Goal: Book appointment/travel/reservation

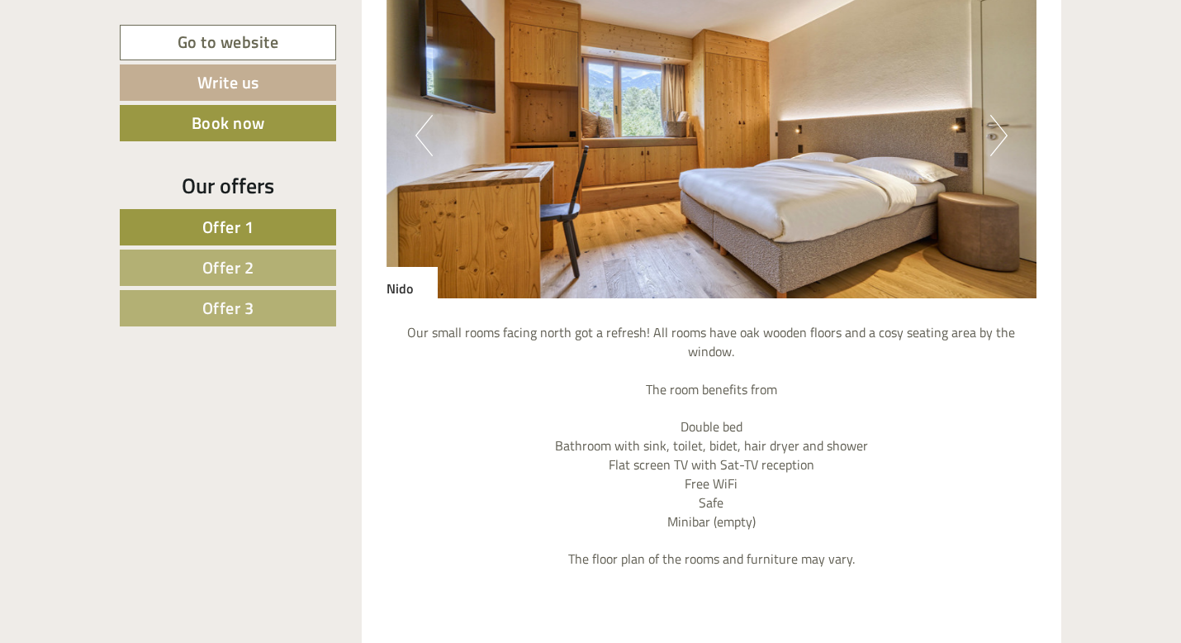
scroll to position [1514, 0]
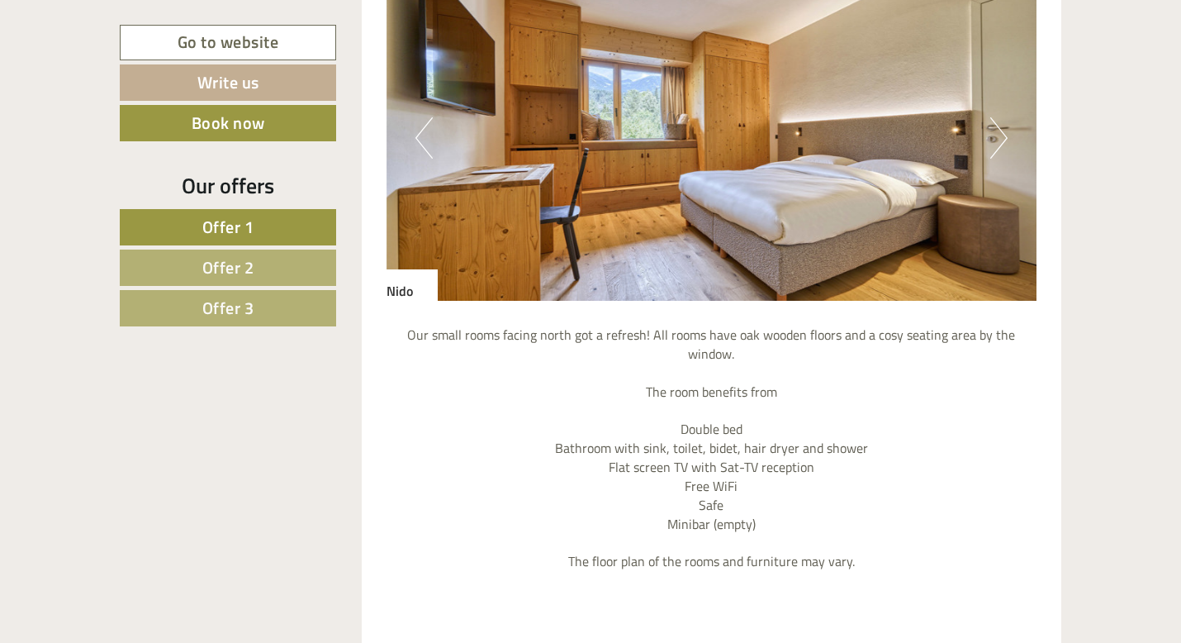
click at [991, 130] on button "Next" at bounding box center [998, 137] width 17 height 41
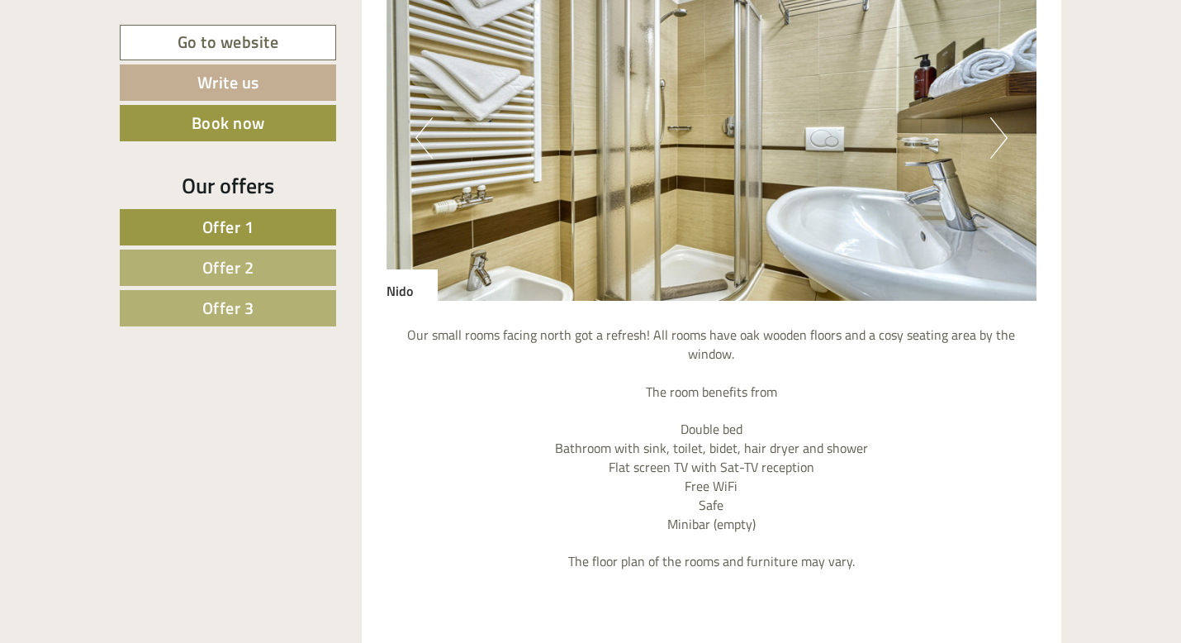
click at [991, 132] on button "Next" at bounding box center [998, 137] width 17 height 41
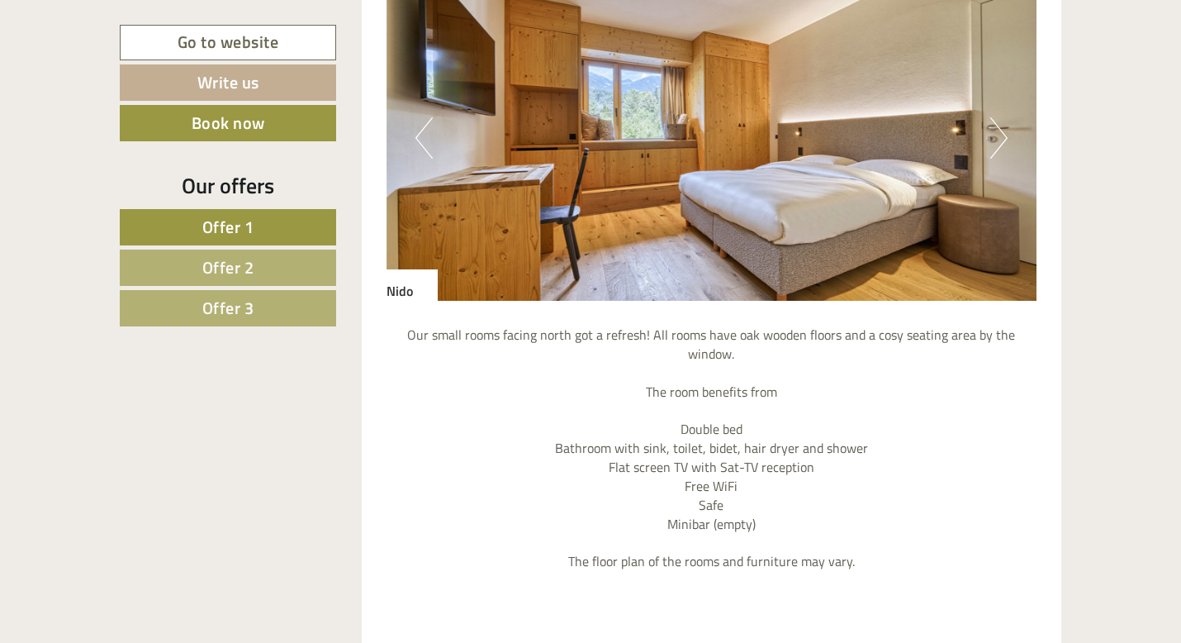
click at [995, 137] on button "Next" at bounding box center [998, 137] width 17 height 41
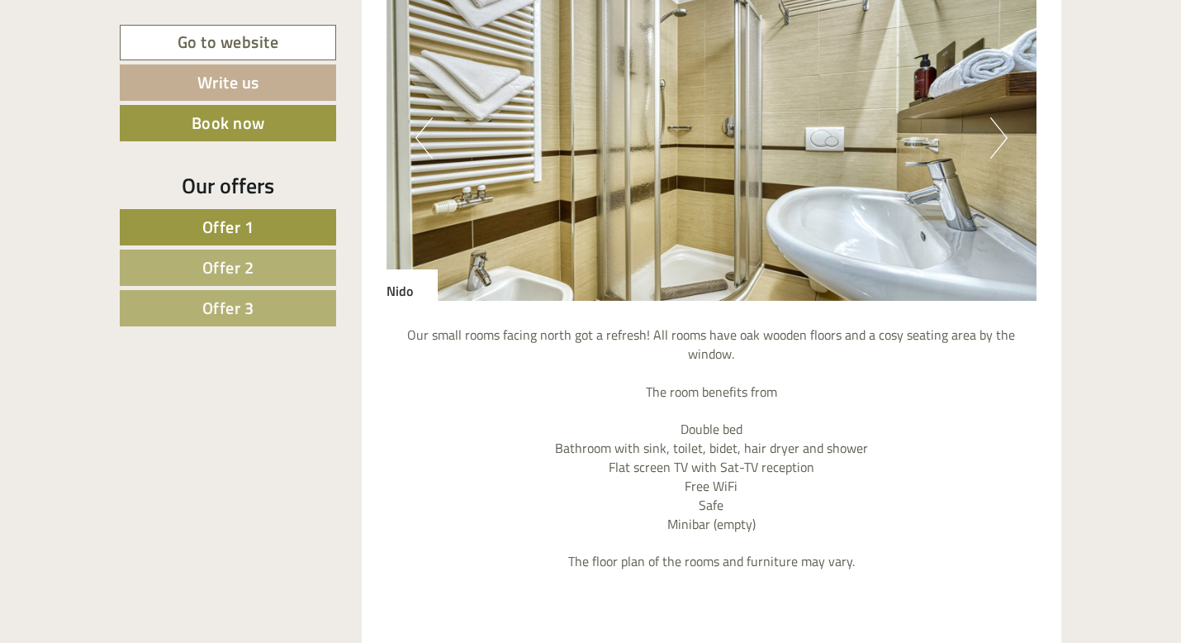
click at [995, 137] on button "Next" at bounding box center [998, 137] width 17 height 41
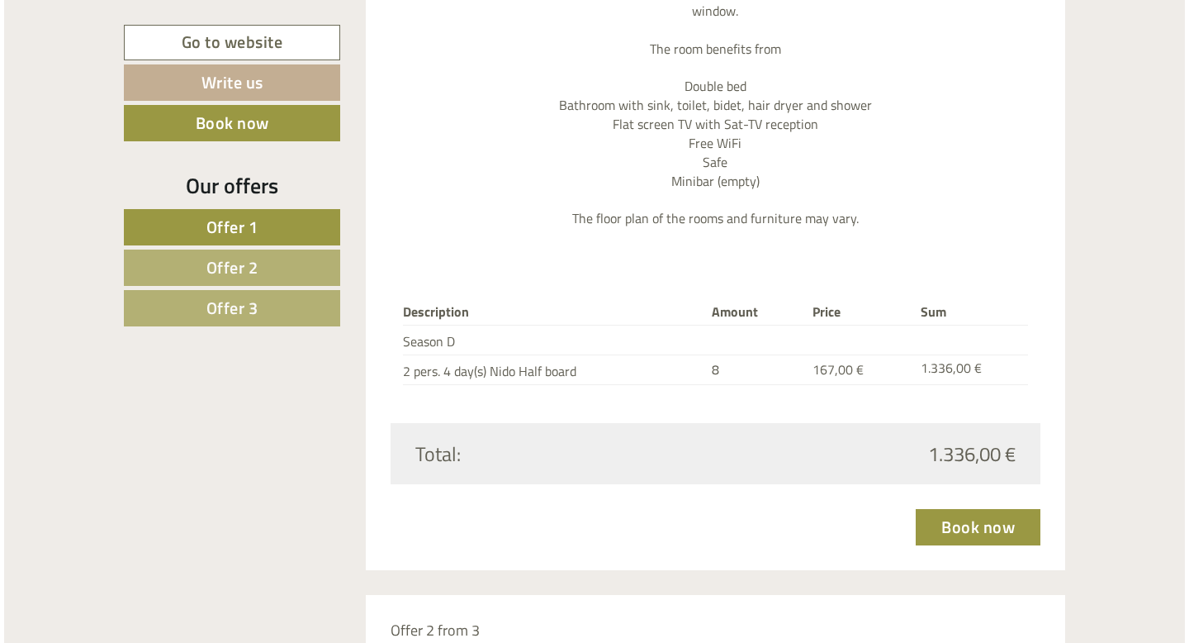
scroll to position [1864, 0]
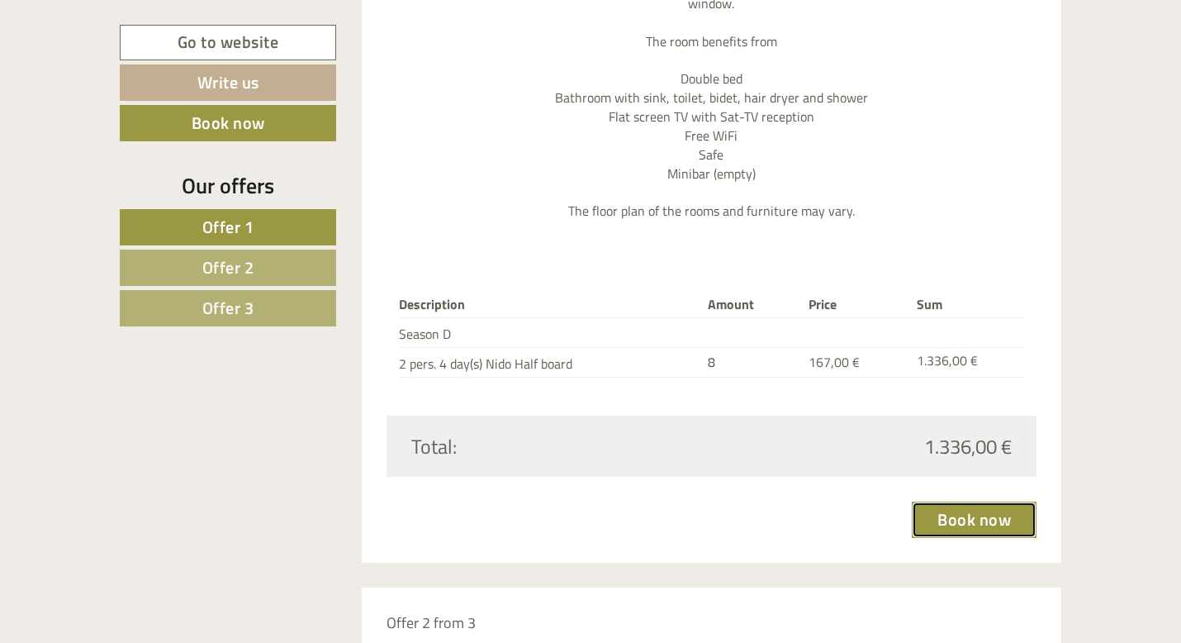
click at [961, 504] on link "Book now" at bounding box center [974, 519] width 125 height 36
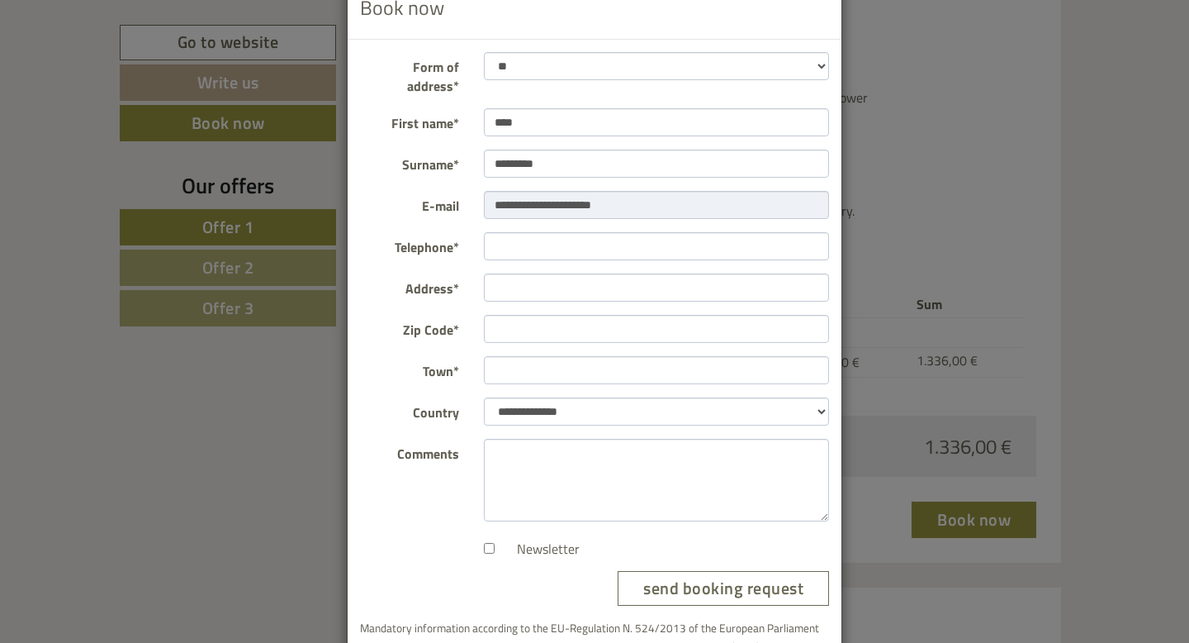
scroll to position [54, 0]
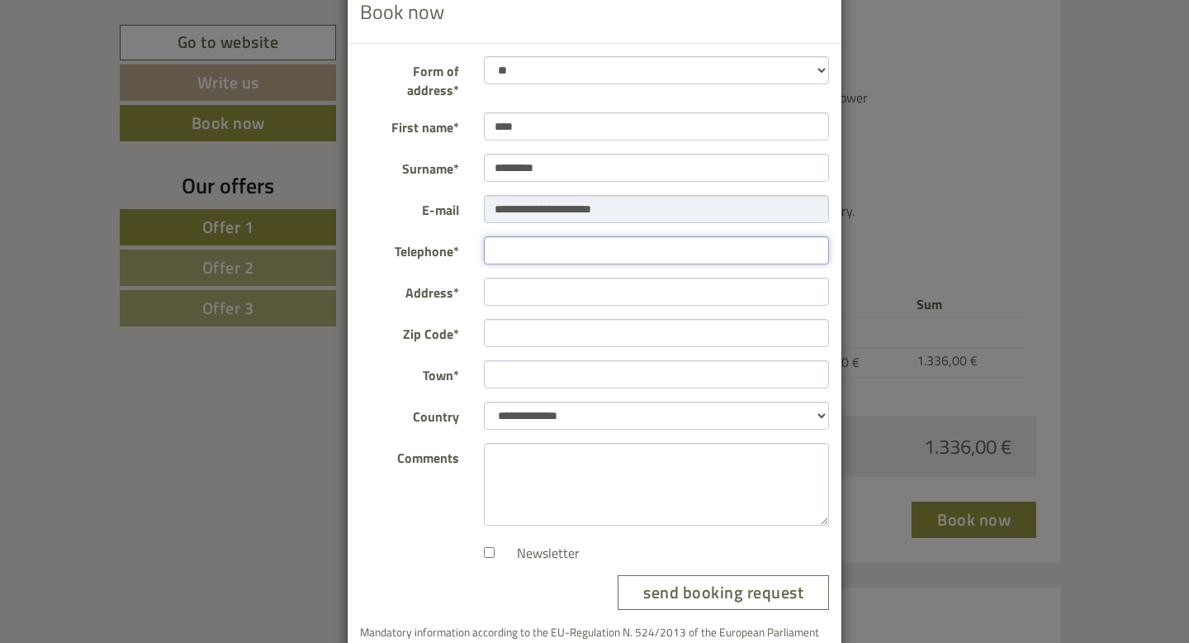
click at [548, 237] on input "Telephone*" at bounding box center [657, 250] width 346 height 28
type input "**********"
type input "*******"
type input "******"
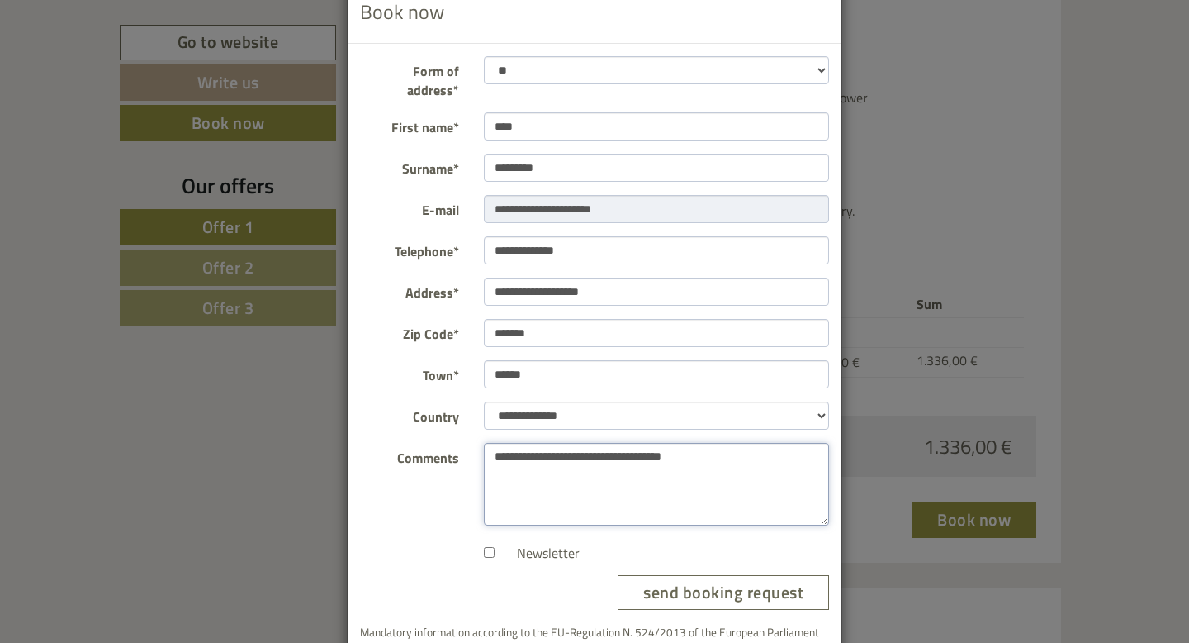
scroll to position [113, 0]
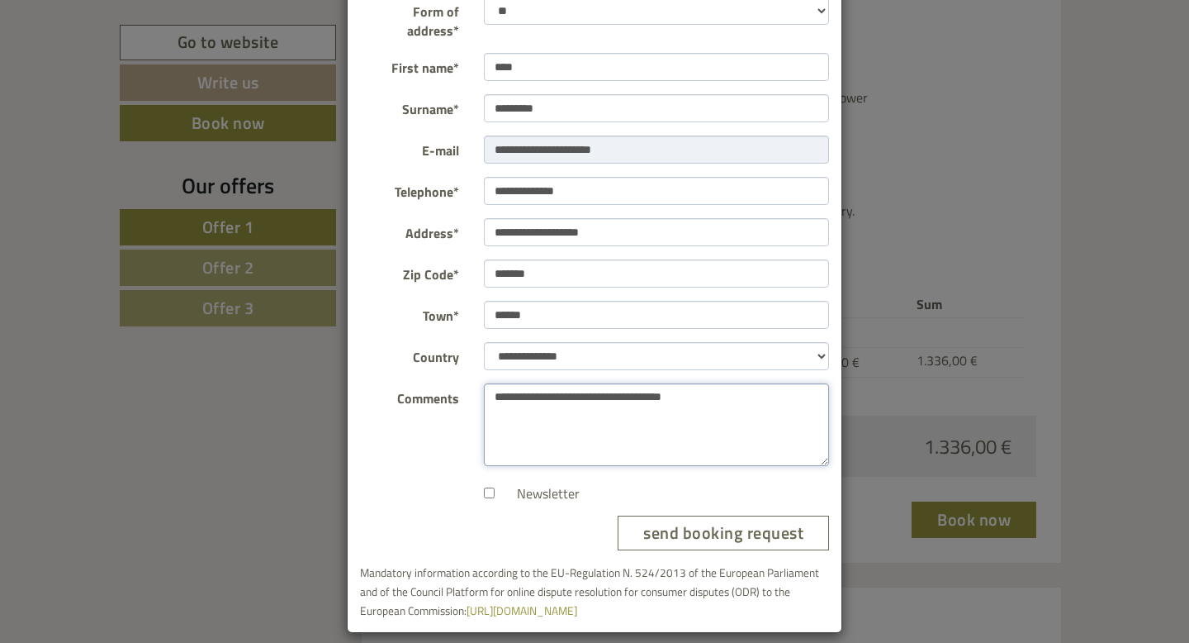
type textarea "**********"
click at [667, 515] on button "send booking request" at bounding box center [723, 533] width 211 height 36
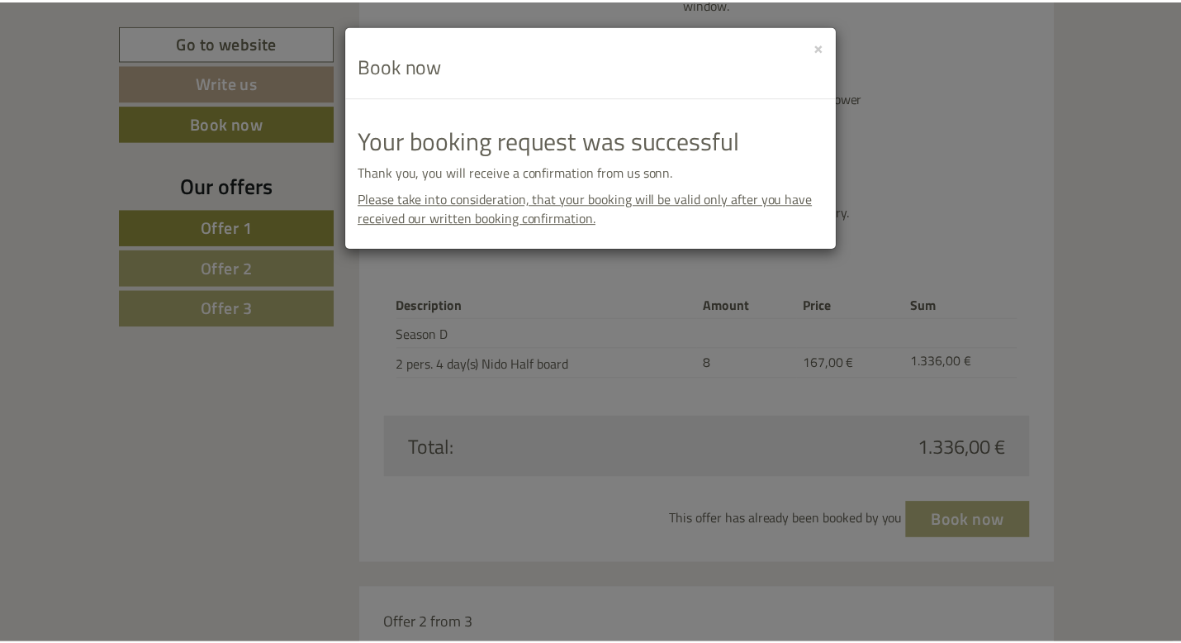
scroll to position [0, 0]
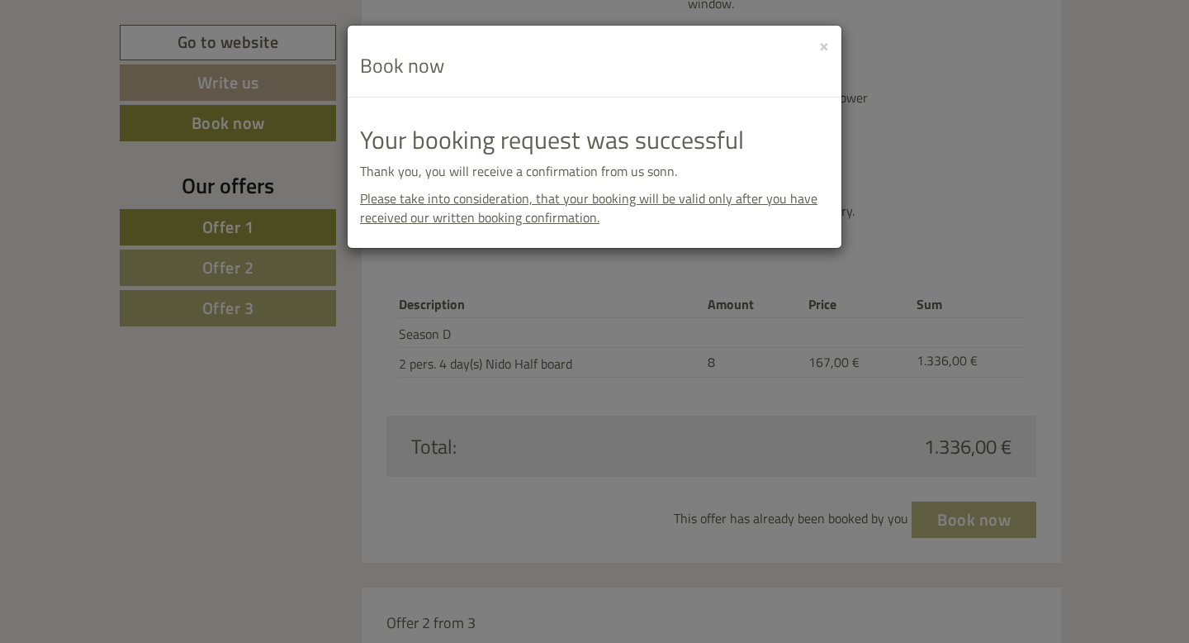
click at [510, 314] on div "**********" at bounding box center [594, 321] width 1189 height 643
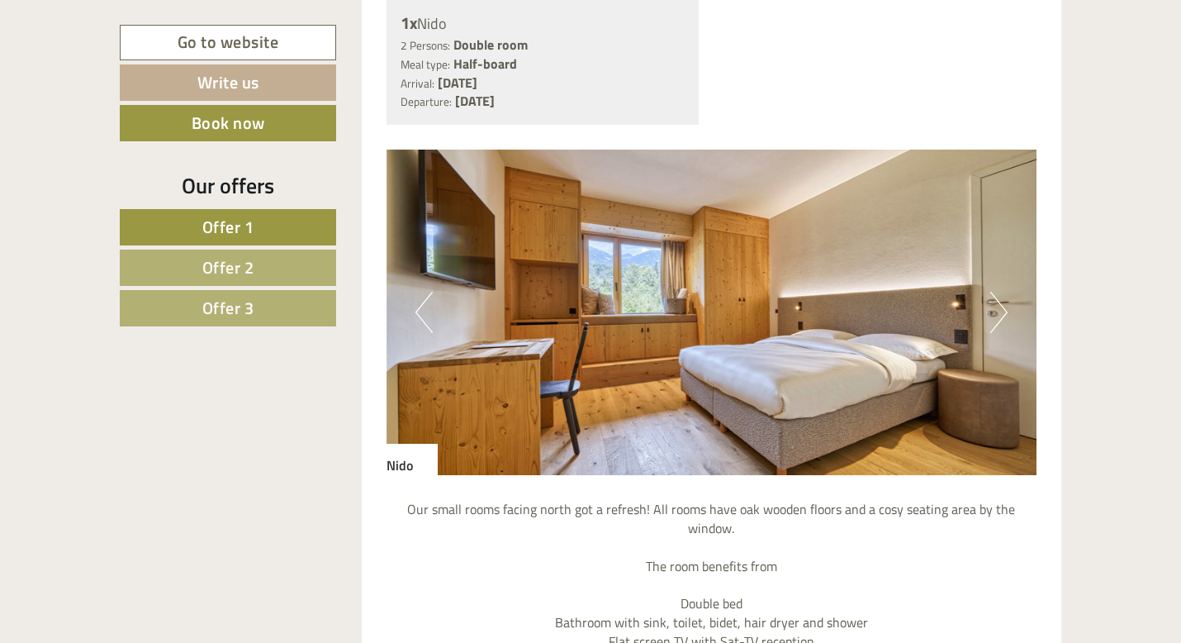
scroll to position [1022, 0]
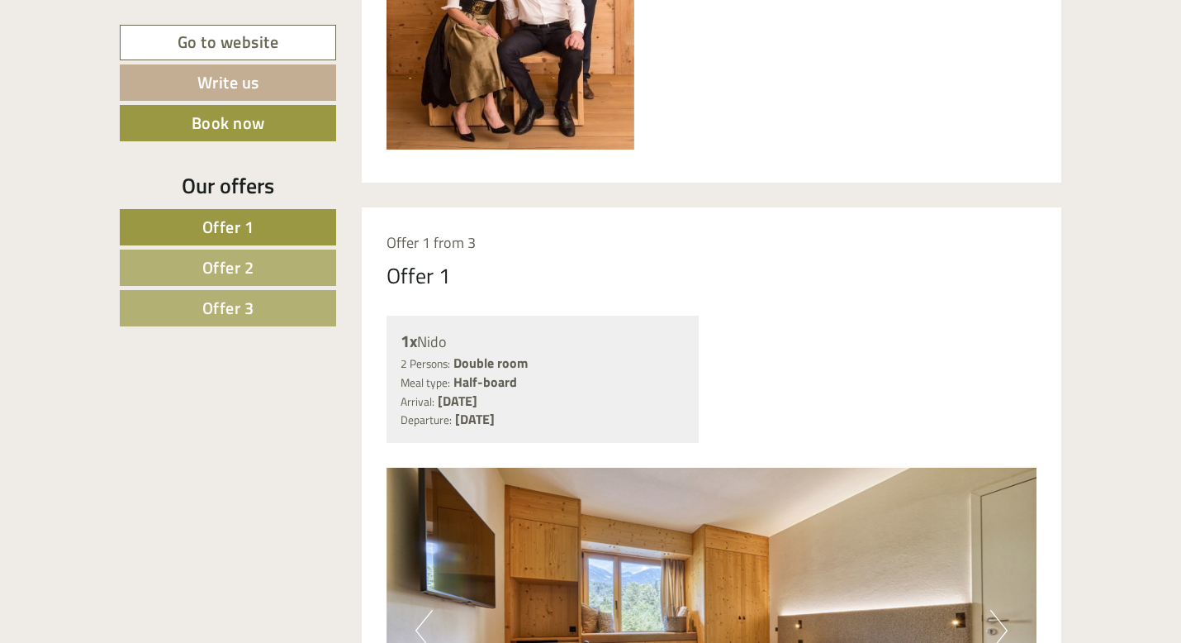
drag, startPoint x: 721, startPoint y: 429, endPoint x: 376, endPoint y: 235, distance: 395.7
copy div "Offer 1 from 3 Offer 1 1x Nido 2 Persons: Double room Meal type: Half-board Arr…"
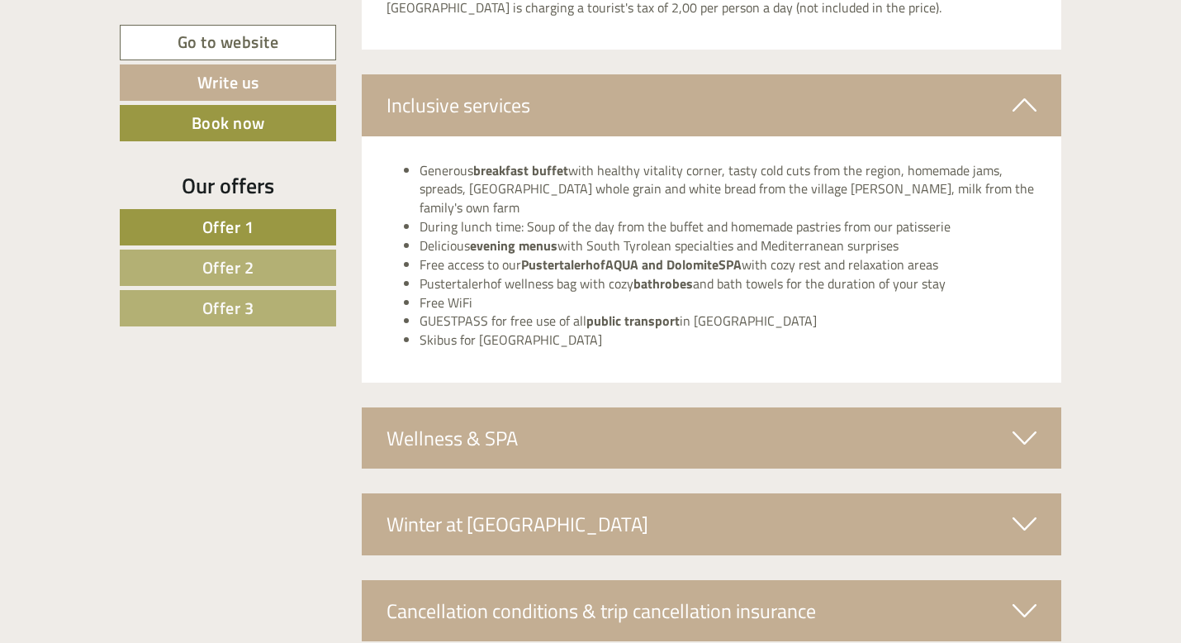
scroll to position [4995, 0]
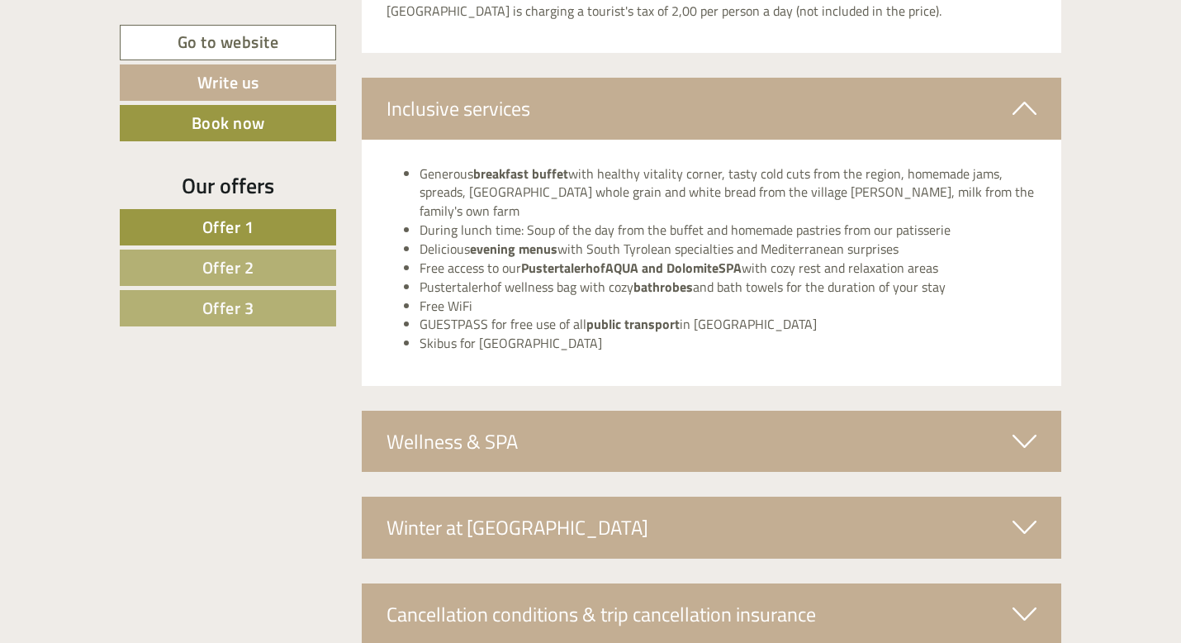
click at [828, 415] on div "Wellness & SPA" at bounding box center [712, 441] width 700 height 61
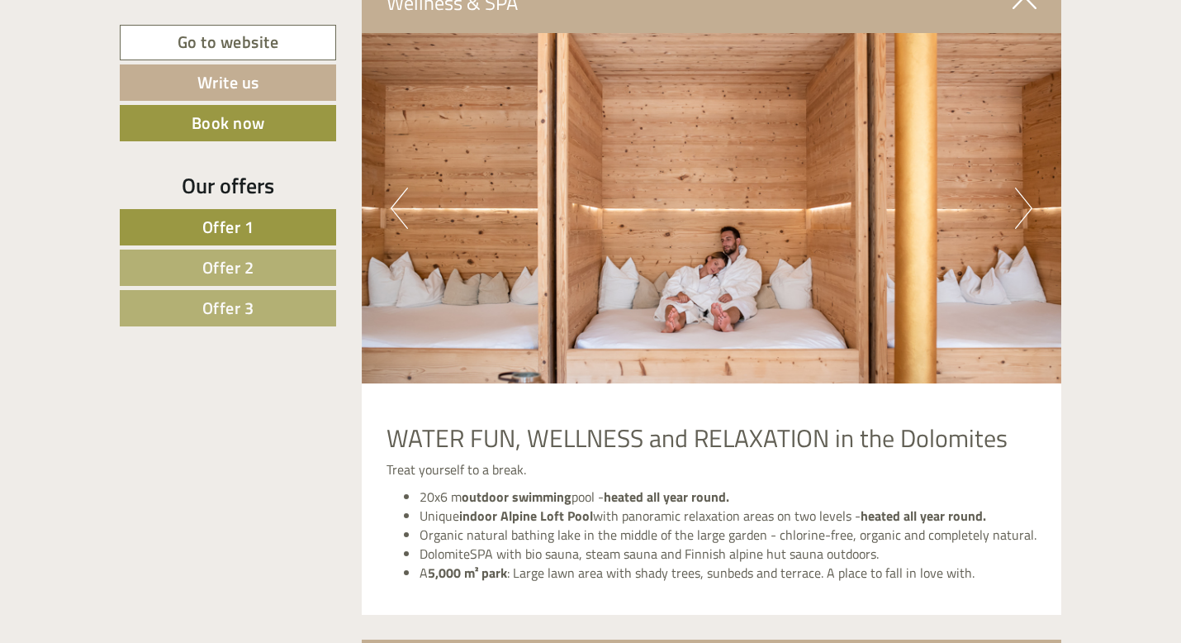
scroll to position [5440, 0]
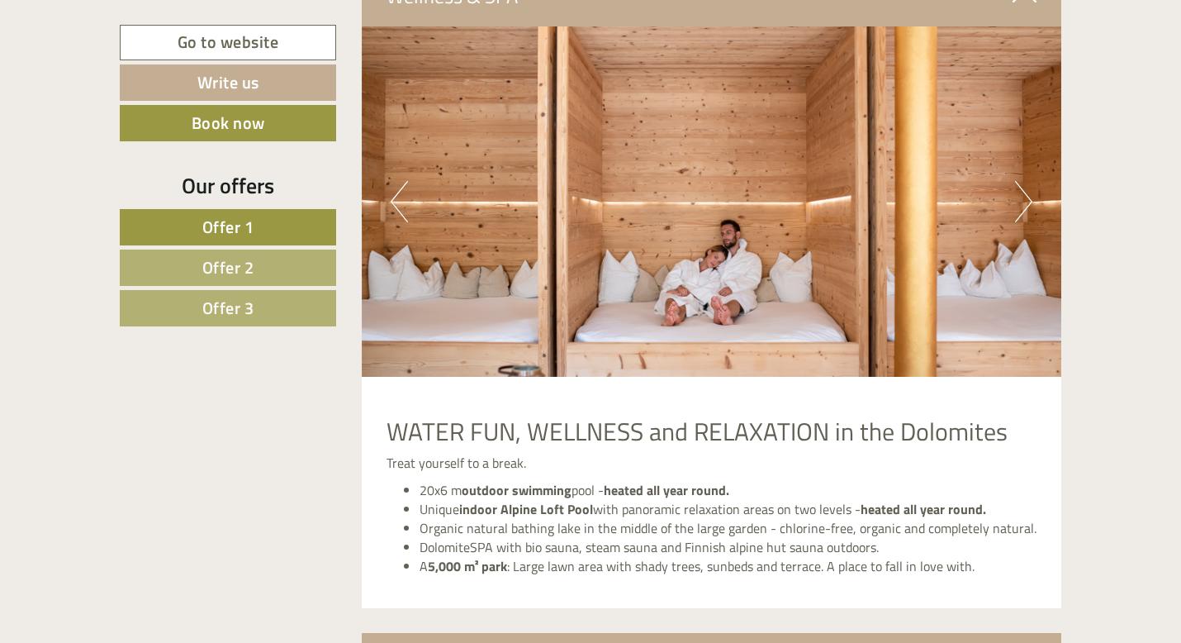
click at [1023, 181] on button "Next" at bounding box center [1023, 201] width 17 height 41
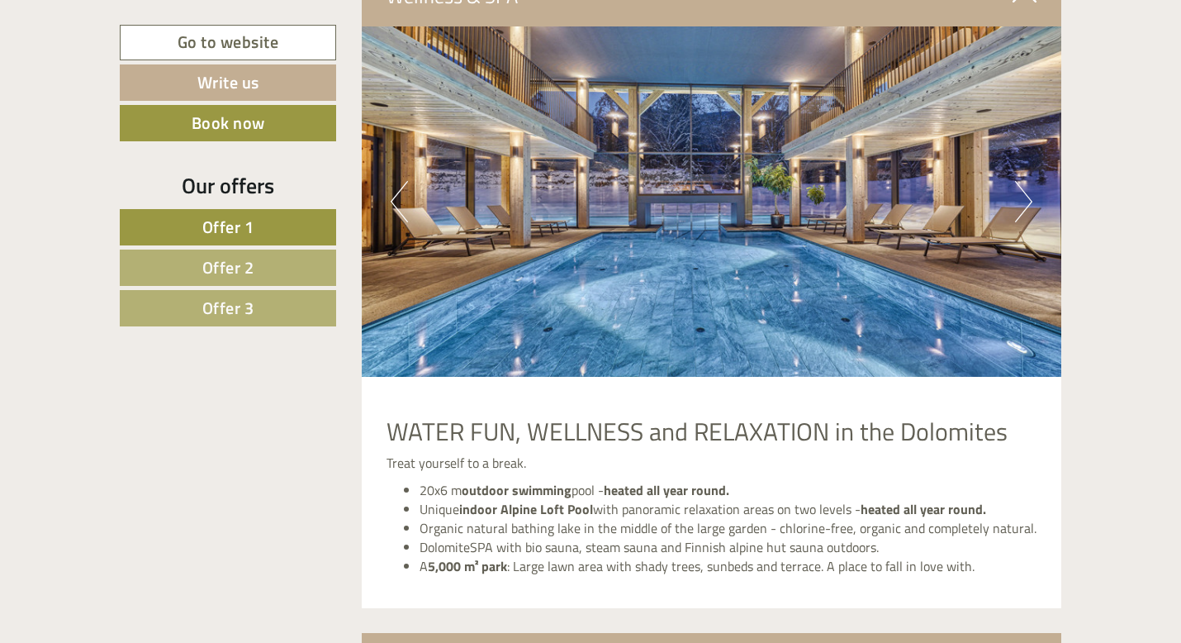
click at [1023, 181] on button "Next" at bounding box center [1023, 201] width 17 height 41
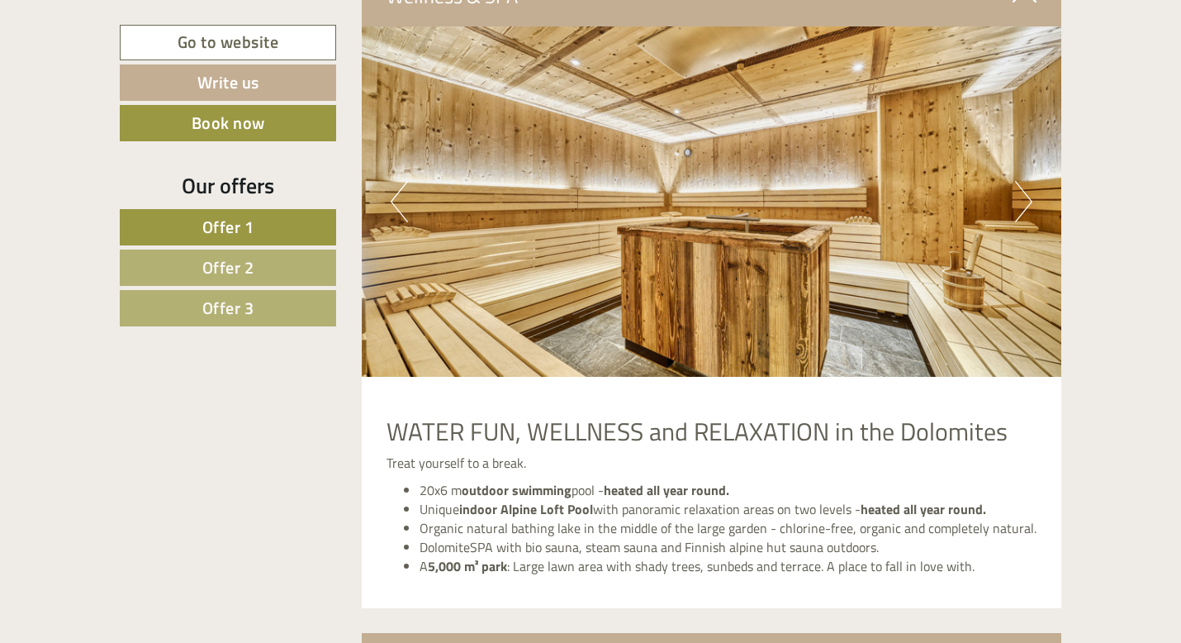
click at [1023, 181] on button "Next" at bounding box center [1023, 201] width 17 height 41
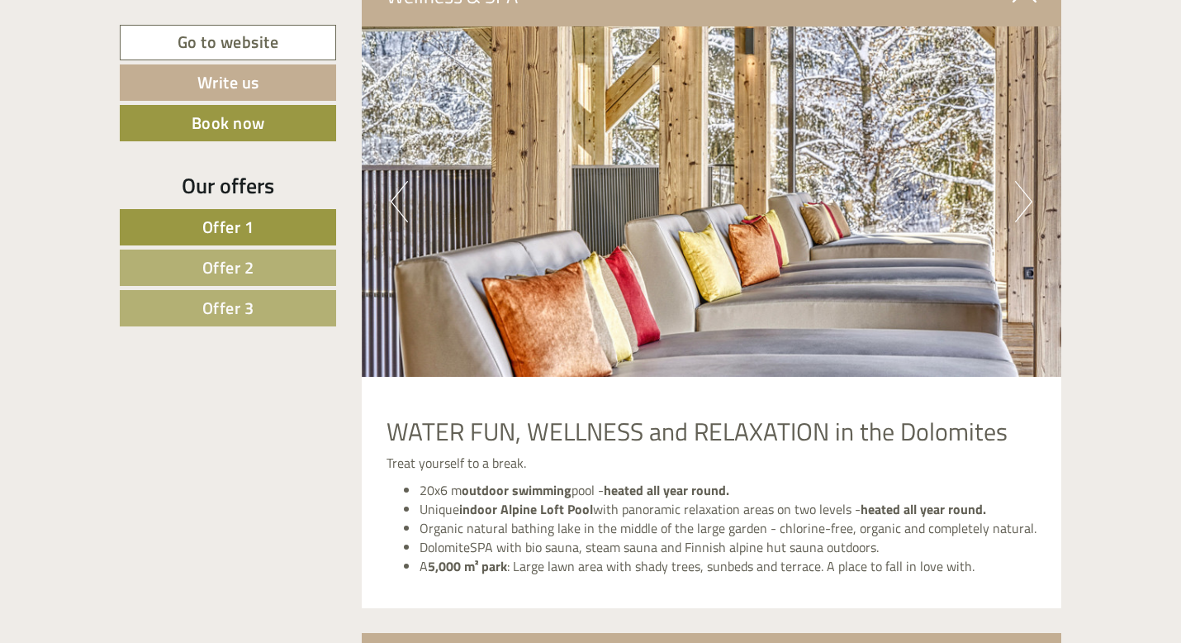
click at [1023, 181] on button "Next" at bounding box center [1023, 201] width 17 height 41
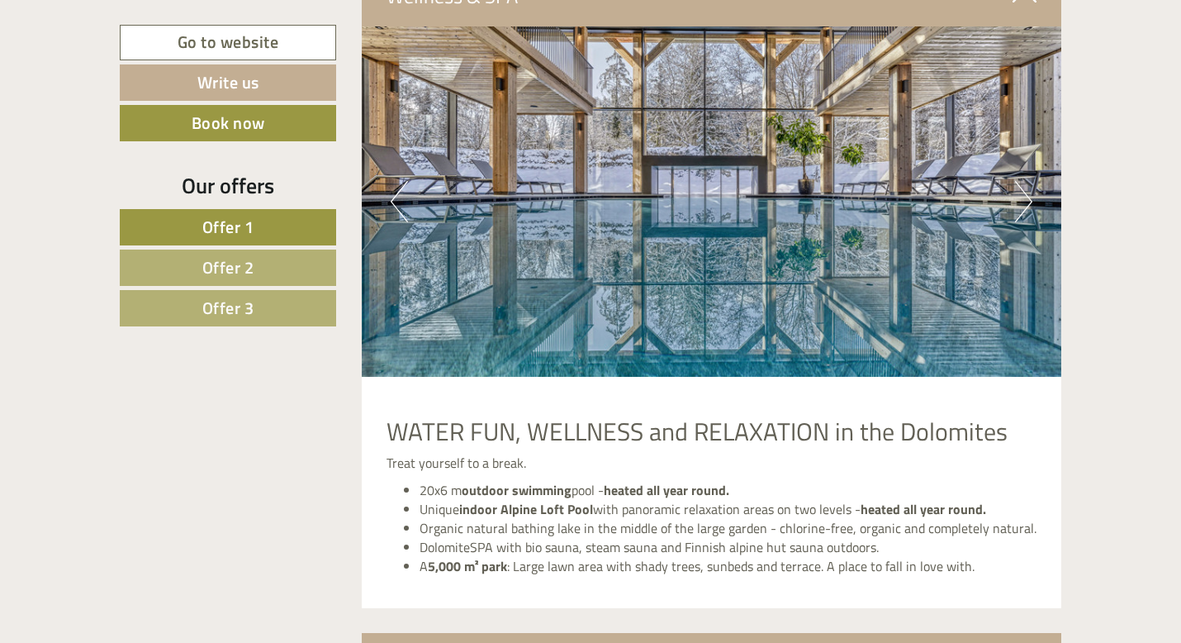
click at [1023, 181] on button "Next" at bounding box center [1023, 201] width 17 height 41
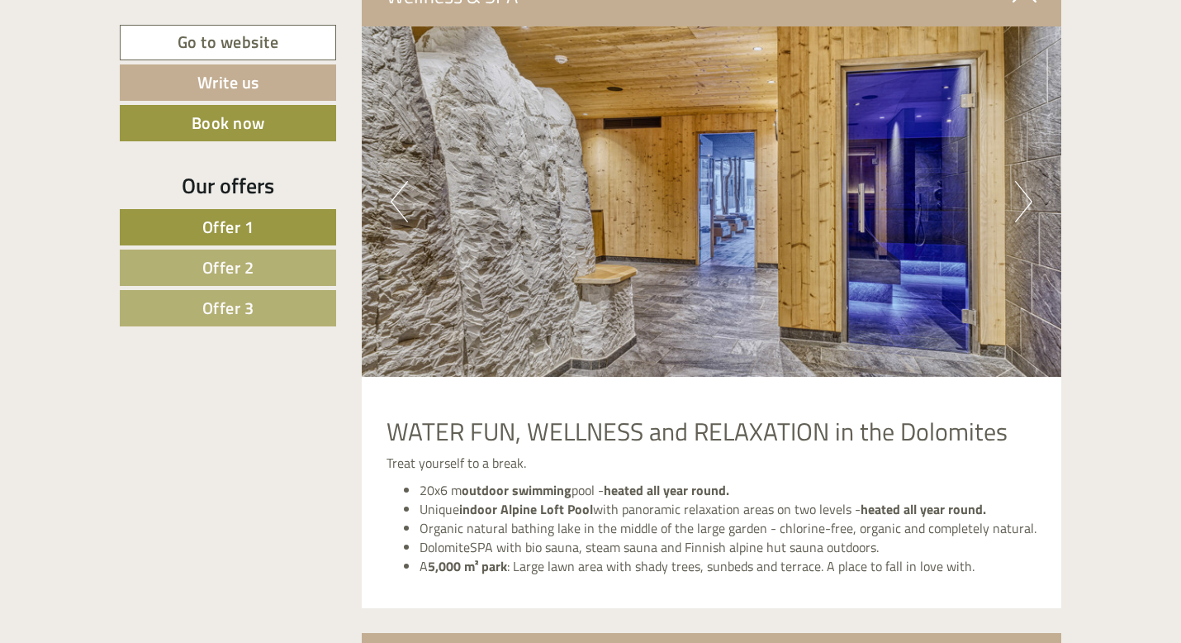
click at [1023, 181] on button "Next" at bounding box center [1023, 201] width 17 height 41
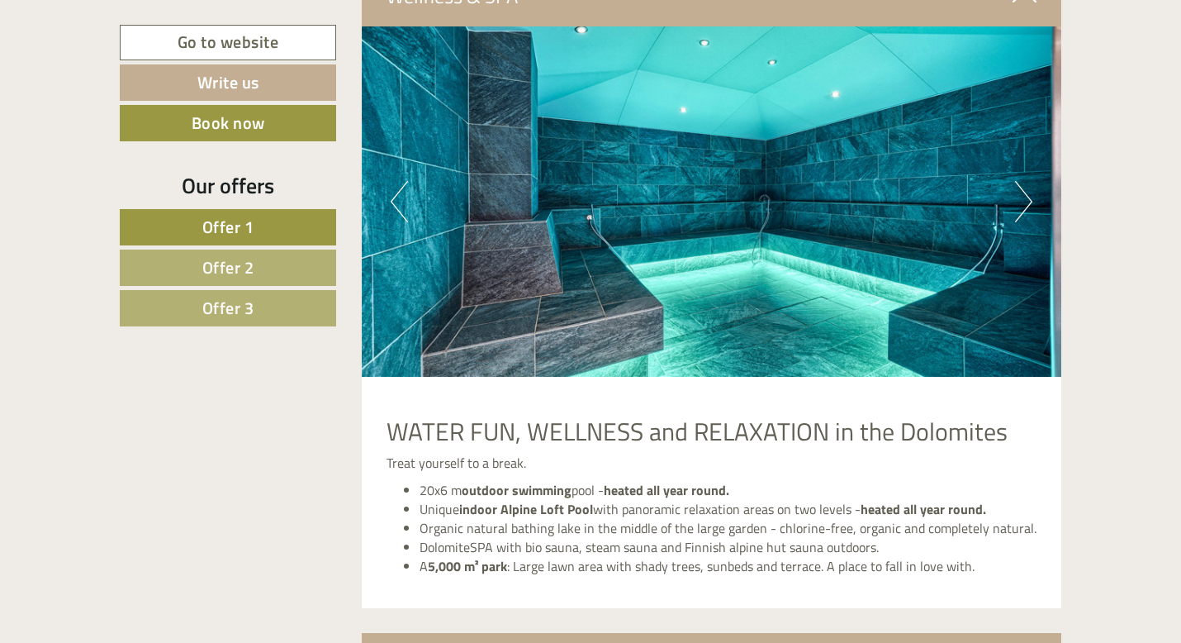
click at [1023, 181] on button "Next" at bounding box center [1023, 201] width 17 height 41
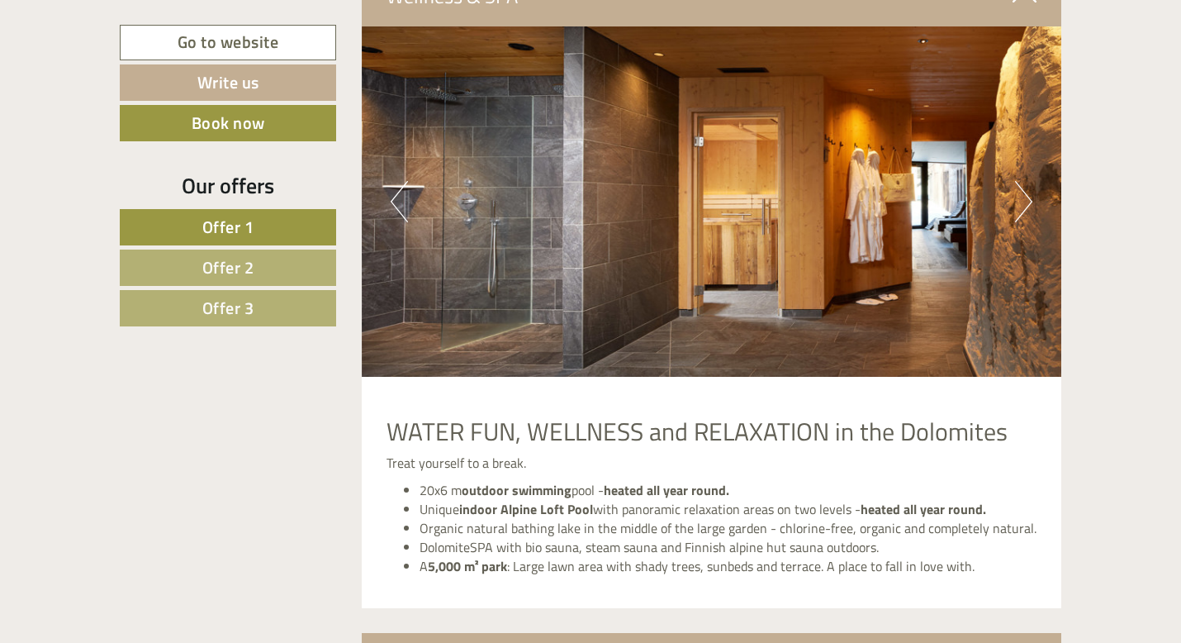
click at [1023, 181] on button "Next" at bounding box center [1023, 201] width 17 height 41
